Goal: Information Seeking & Learning: Compare options

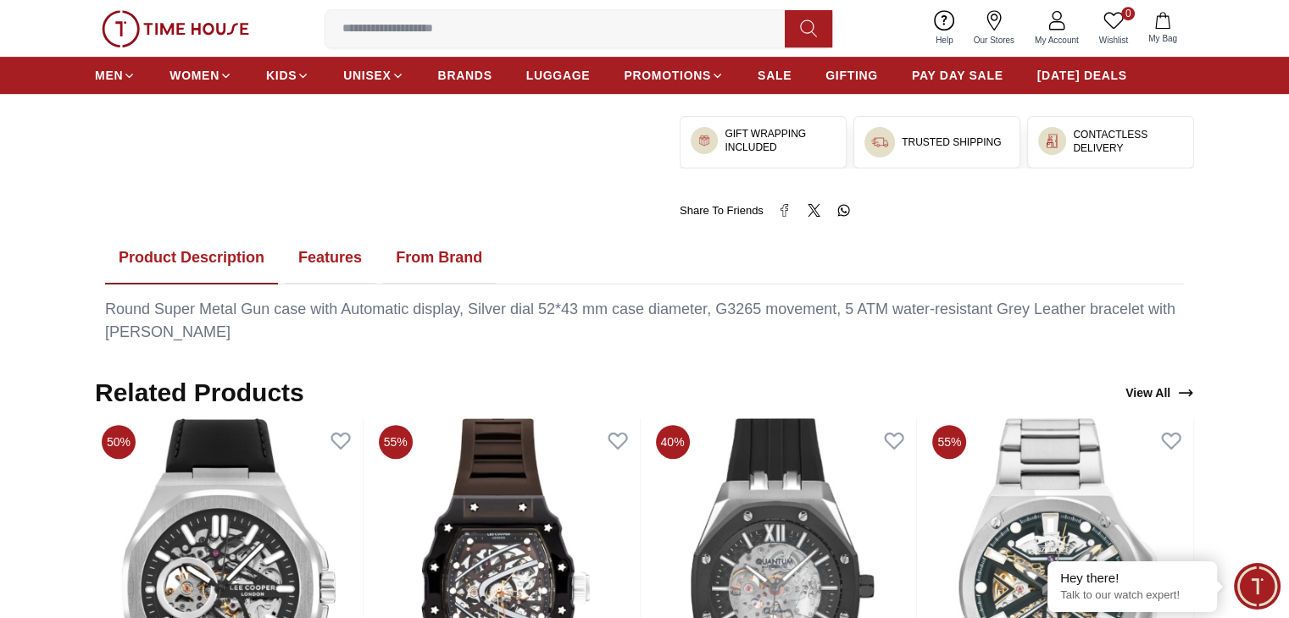
scroll to position [1186, 0]
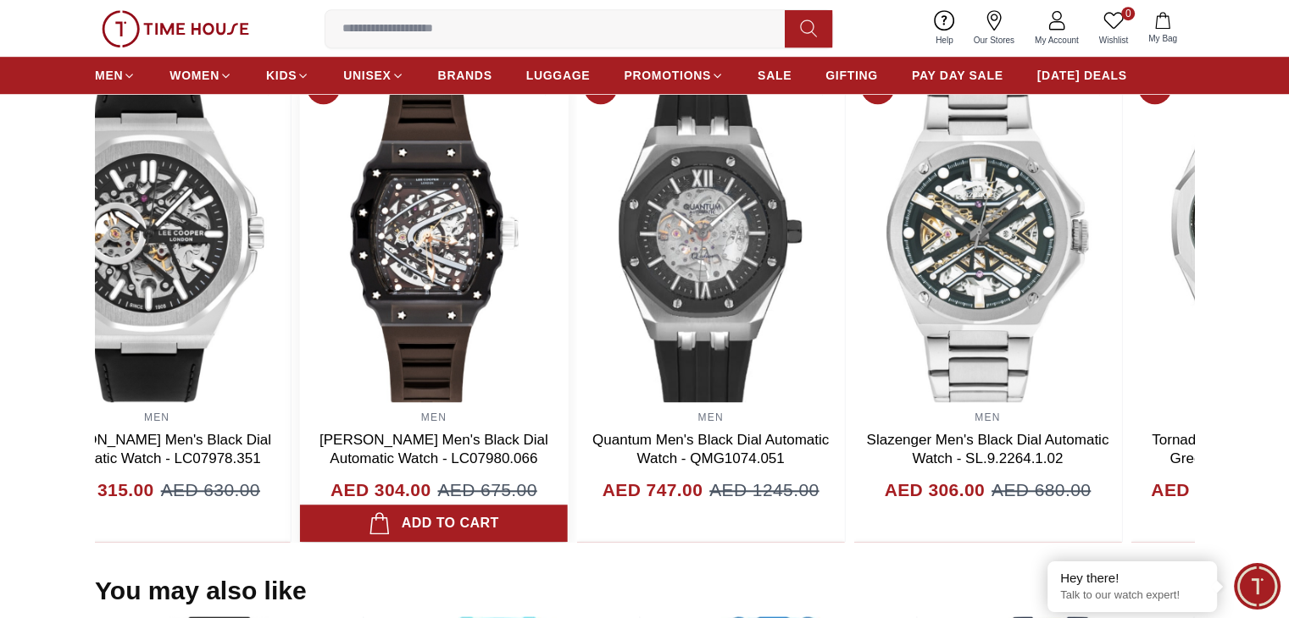
click at [531, 232] on img at bounding box center [434, 233] width 268 height 339
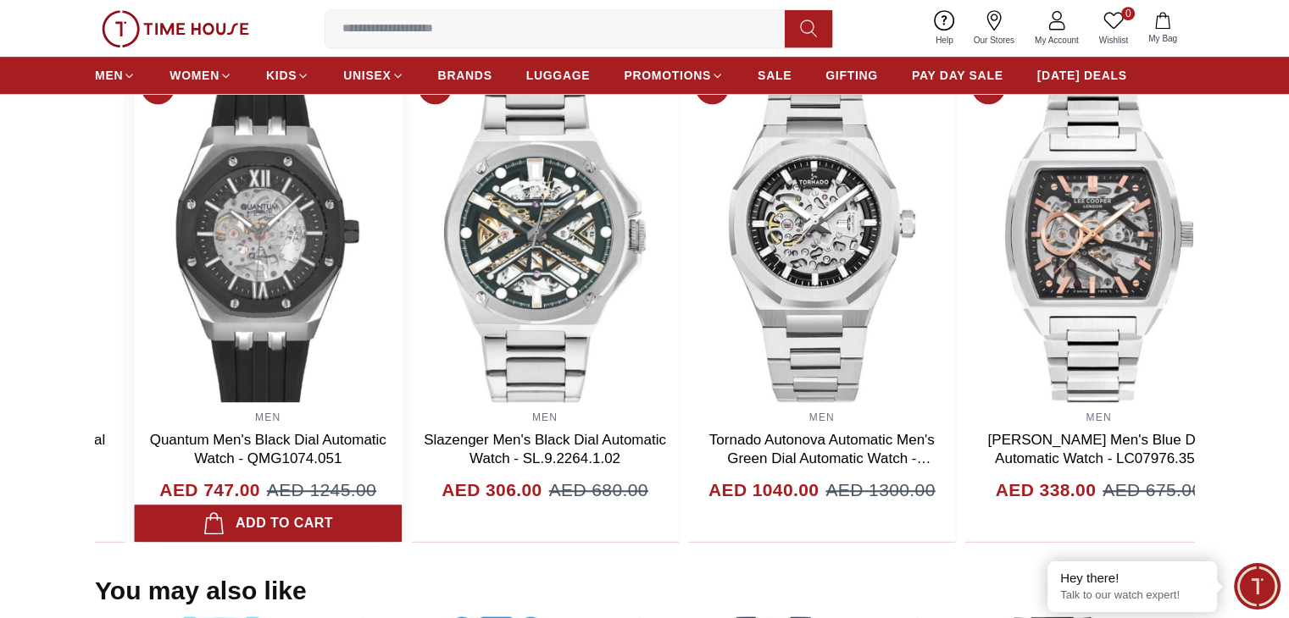
click at [275, 335] on img at bounding box center [268, 233] width 268 height 339
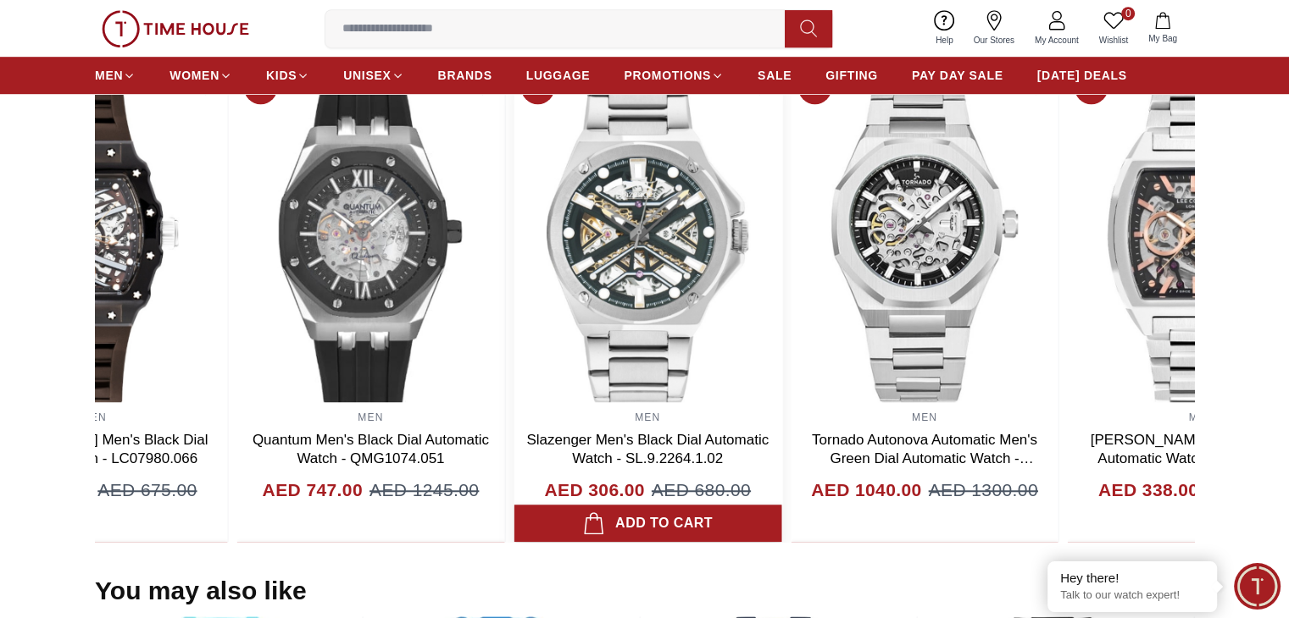
click at [709, 285] on img at bounding box center [647, 233] width 268 height 339
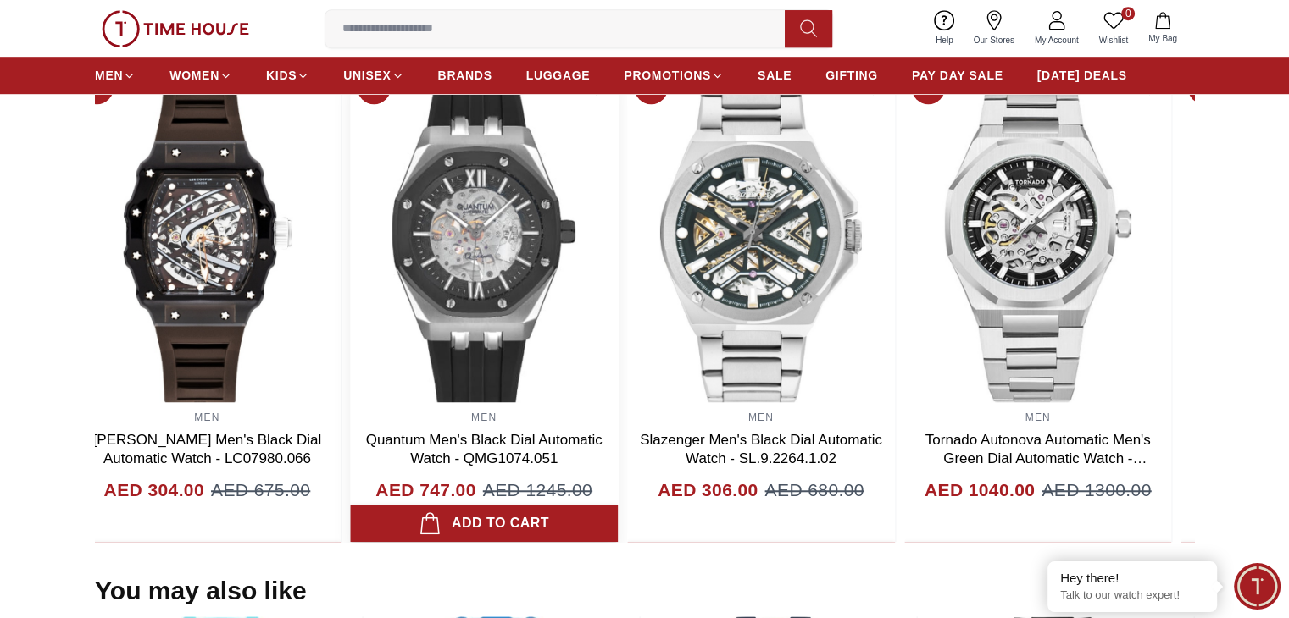
click at [544, 297] on img at bounding box center [484, 233] width 268 height 339
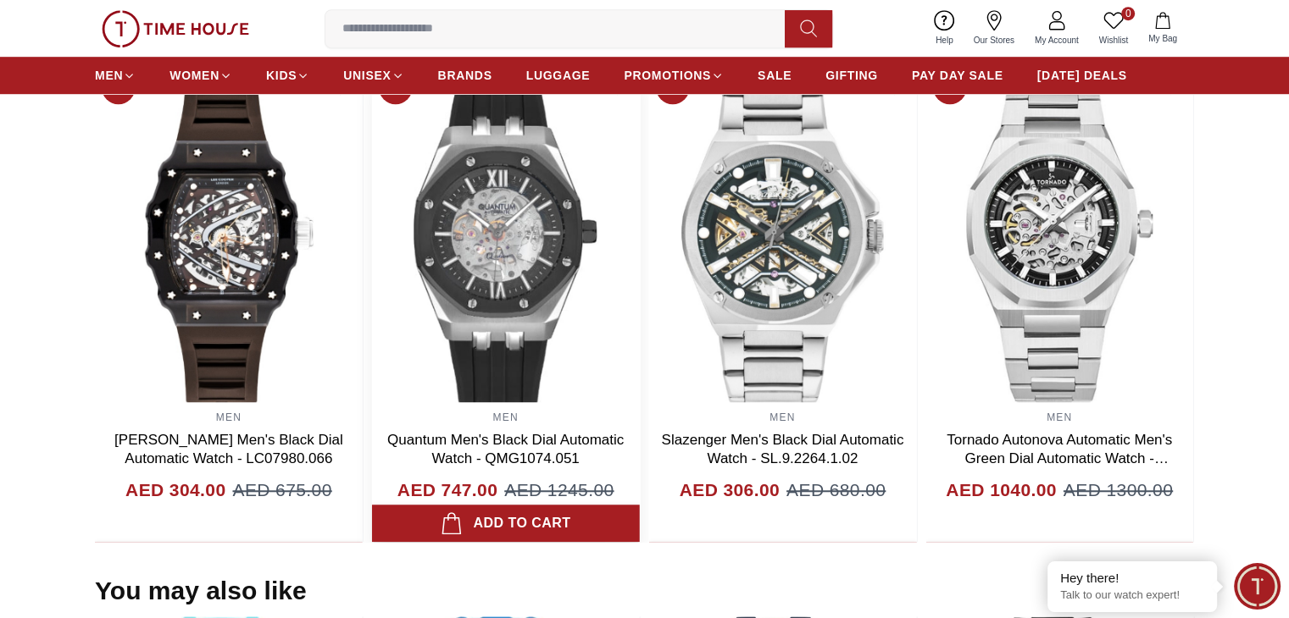
click at [542, 241] on img at bounding box center [506, 233] width 268 height 339
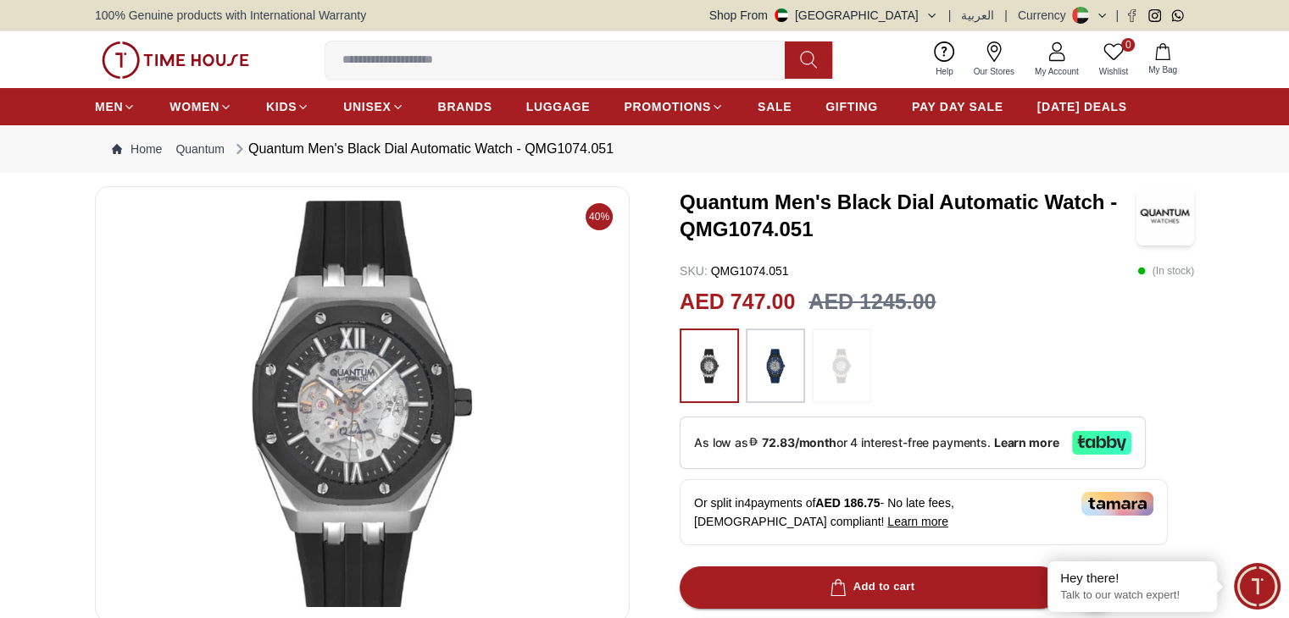
click at [754, 354] on img at bounding box center [775, 366] width 42 height 58
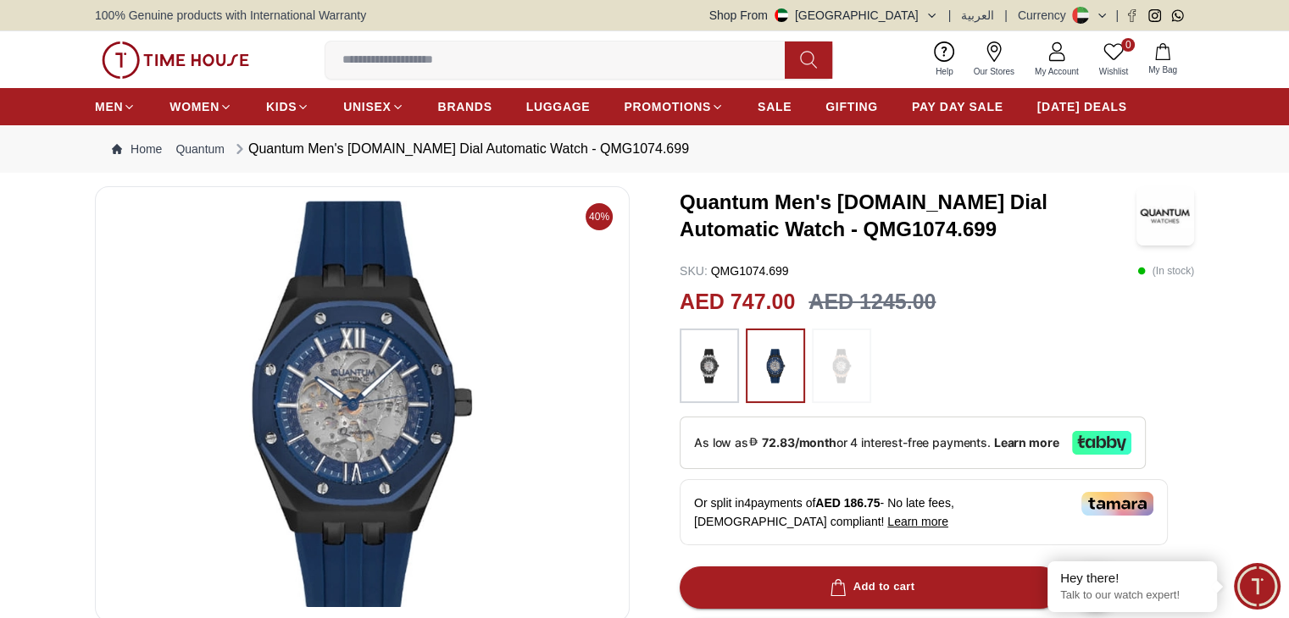
click at [732, 363] on div at bounding box center [708, 366] width 59 height 75
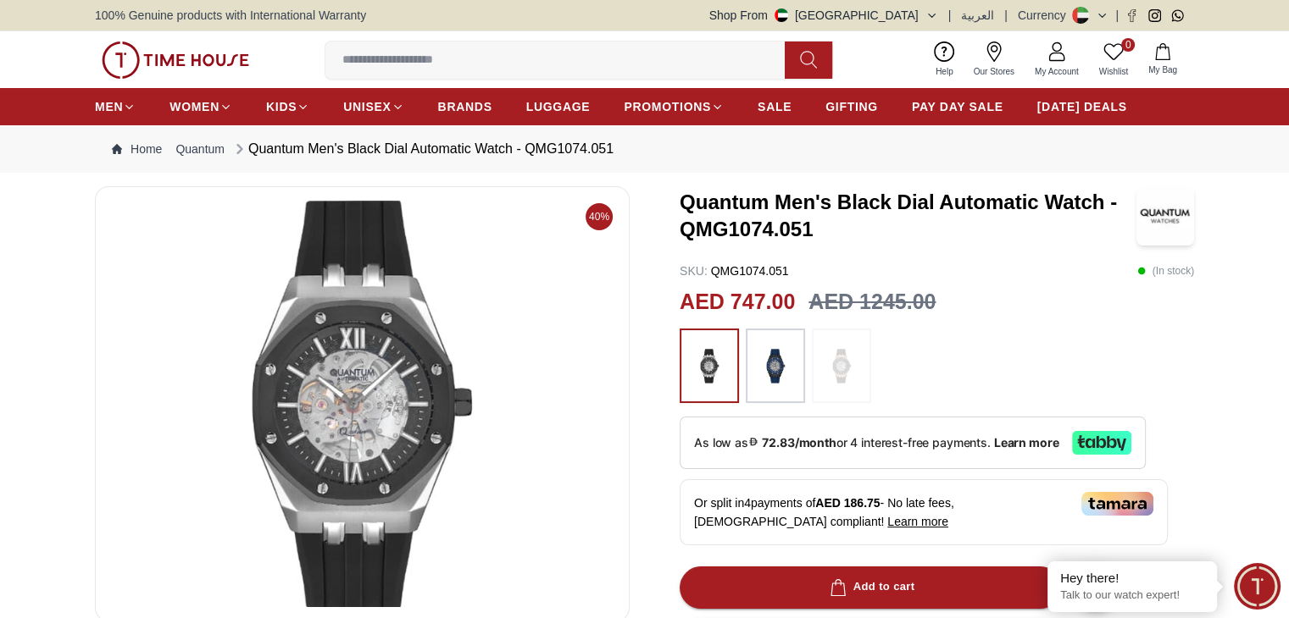
click at [722, 377] on img at bounding box center [709, 366] width 42 height 58
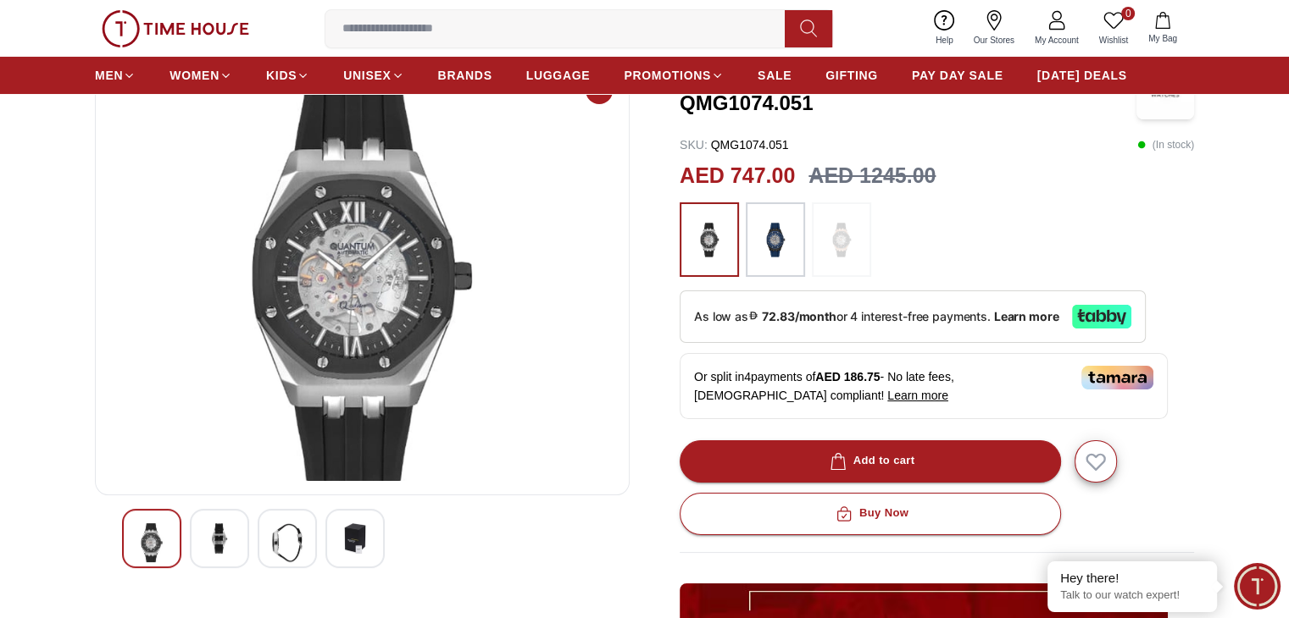
scroll to position [254, 0]
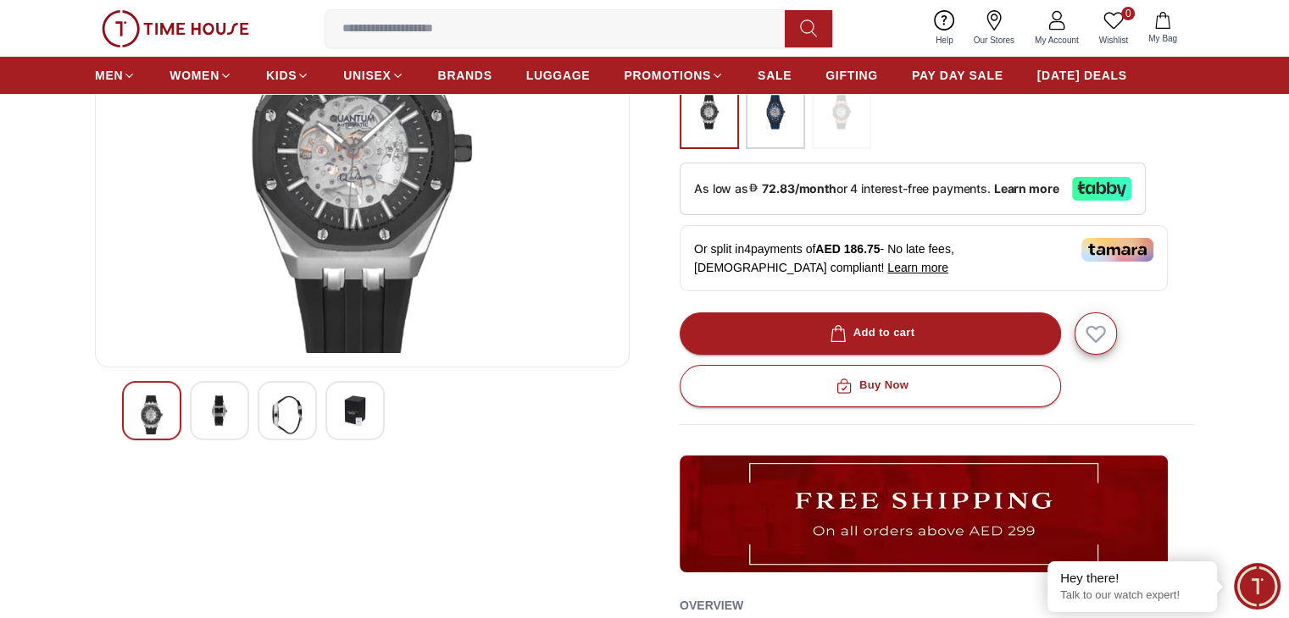
click at [281, 402] on img at bounding box center [287, 415] width 30 height 39
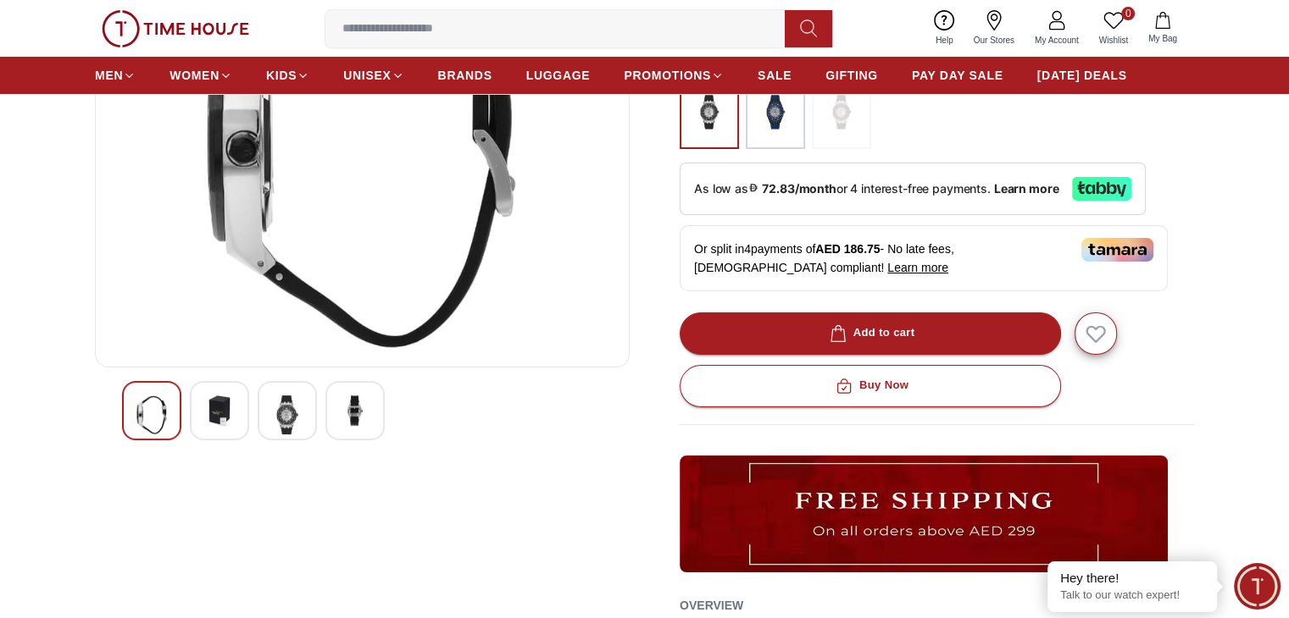
click at [245, 411] on div at bounding box center [219, 410] width 59 height 59
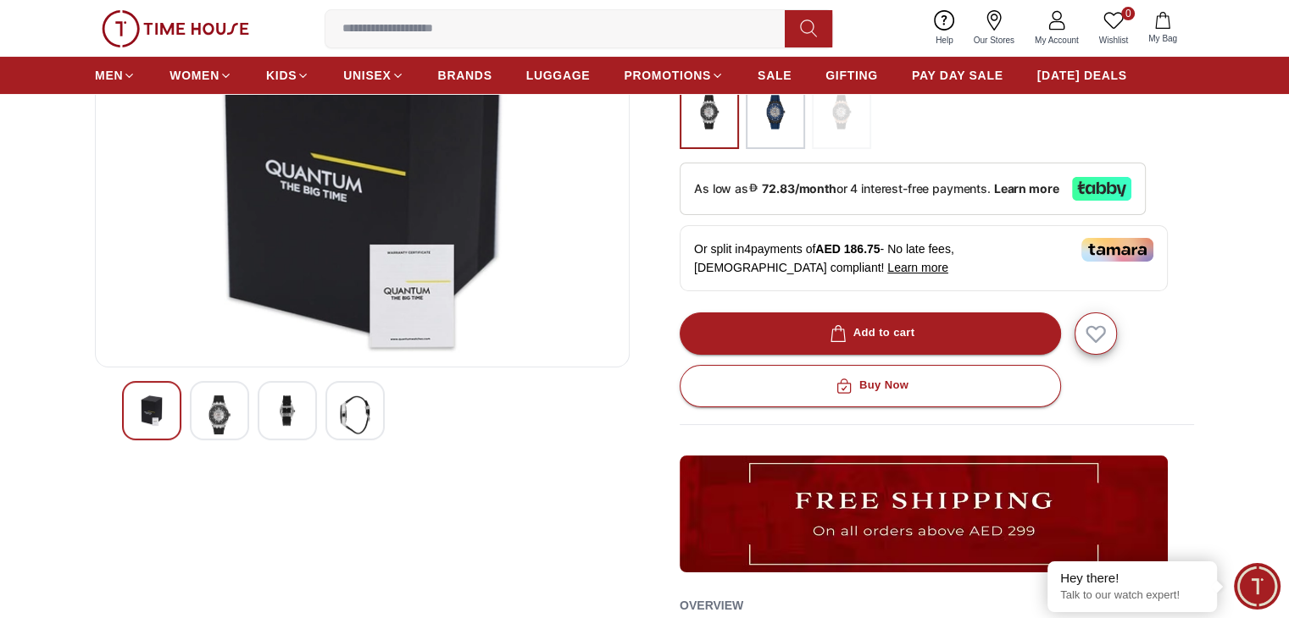
scroll to position [0, 0]
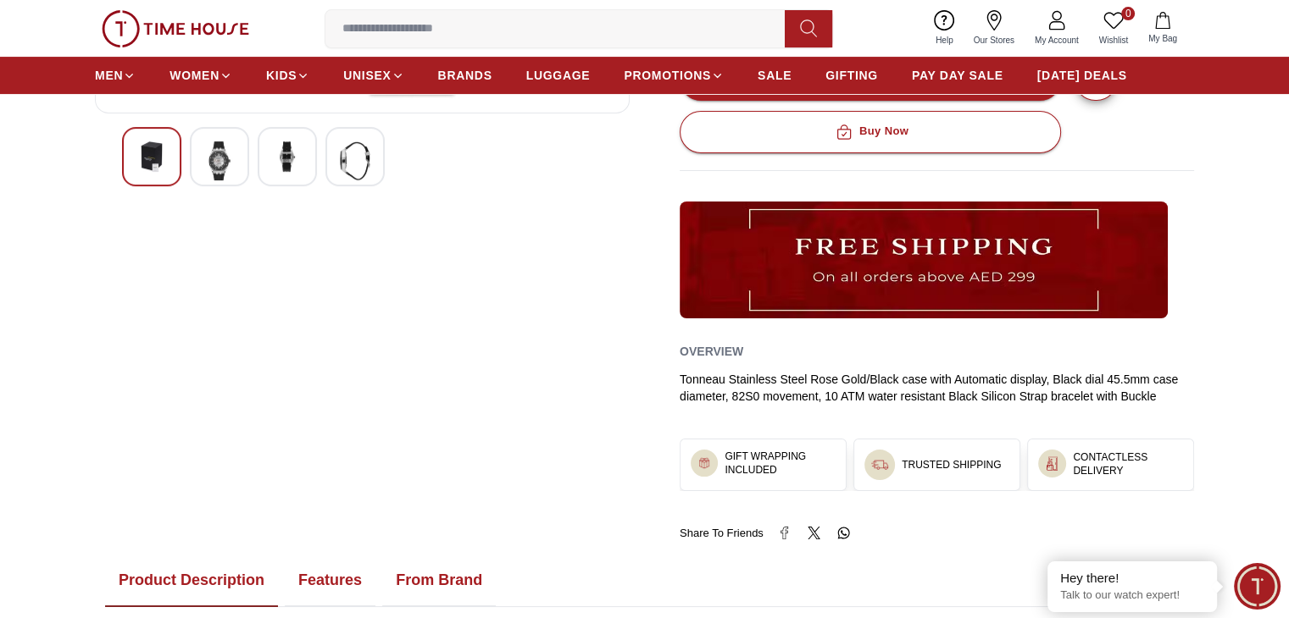
click at [346, 158] on img at bounding box center [355, 160] width 30 height 39
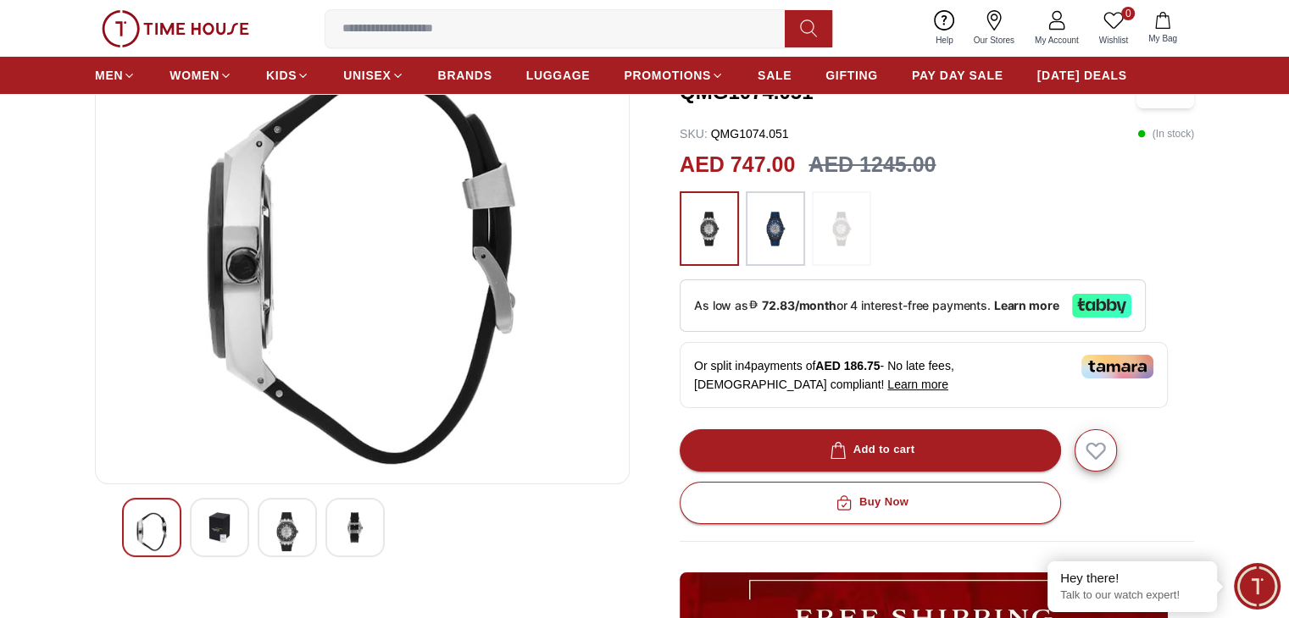
scroll to position [85, 0]
